Goal: Task Accomplishment & Management: Use online tool/utility

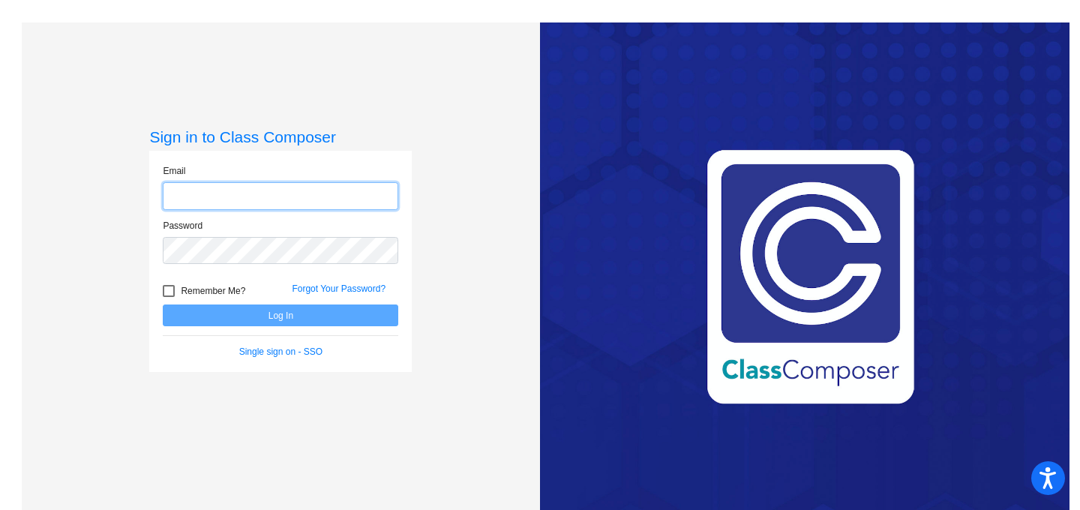
type input "[EMAIL_ADDRESS][DOMAIN_NAME]"
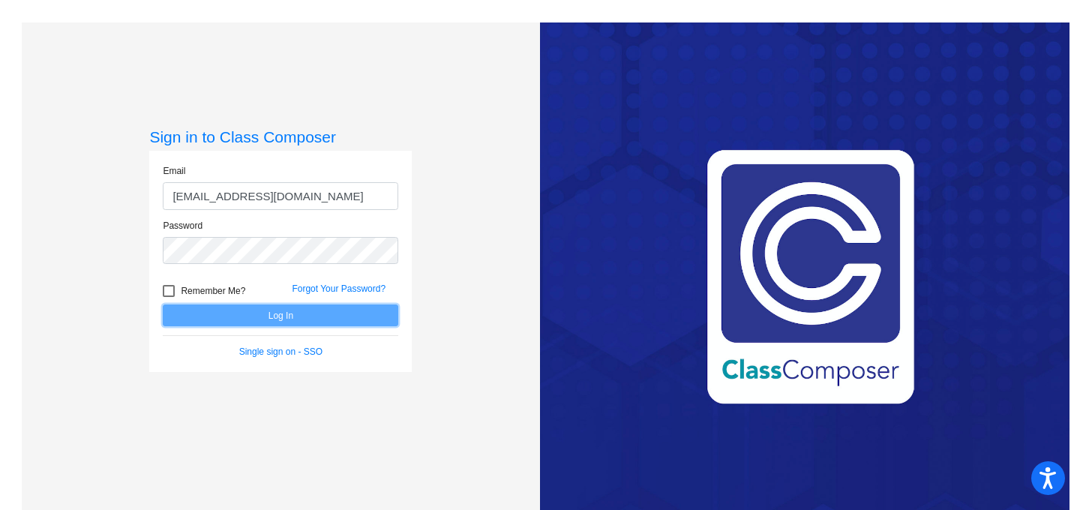
click at [270, 313] on button "Log In" at bounding box center [281, 316] width 236 height 22
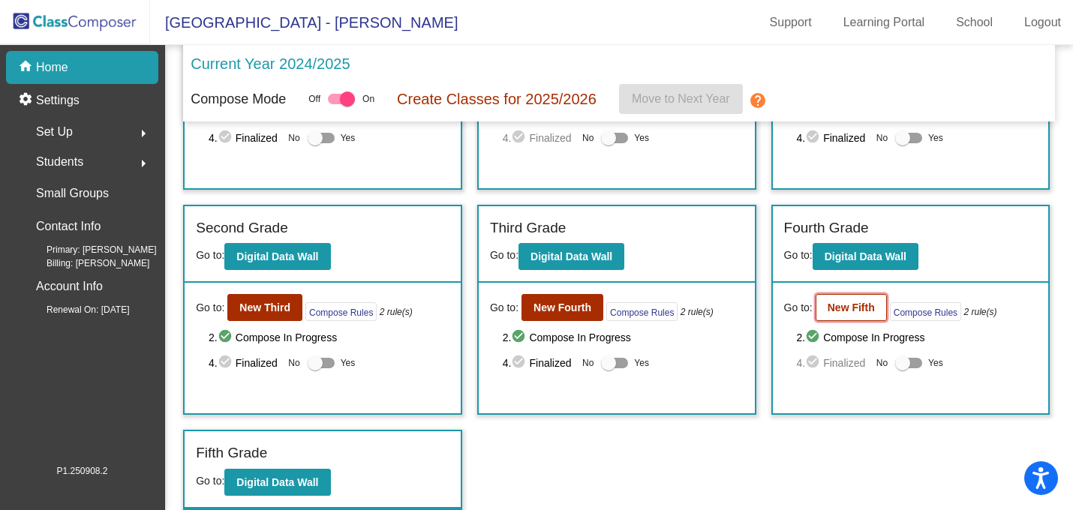
click at [844, 308] on b "New Fifth" at bounding box center [851, 308] width 47 height 12
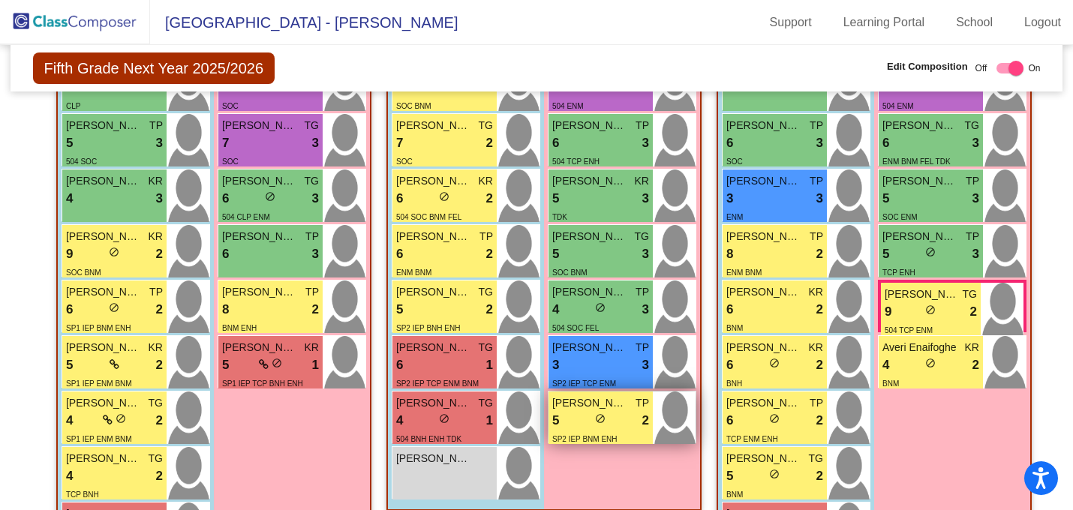
scroll to position [683, 0]
